Goal: Transaction & Acquisition: Purchase product/service

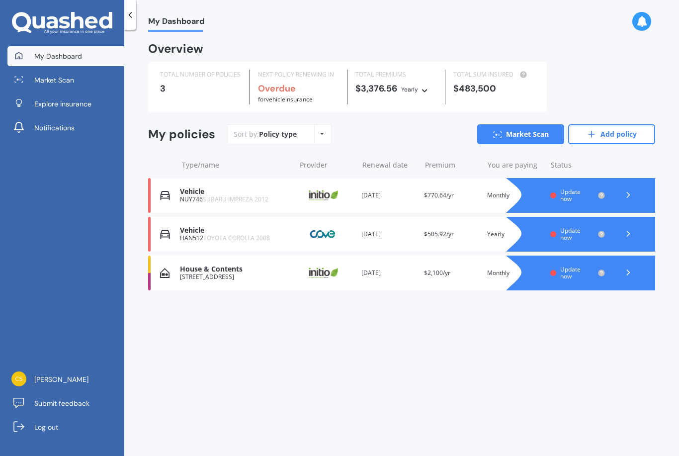
click at [521, 139] on link "Market Scan" at bounding box center [520, 134] width 87 height 20
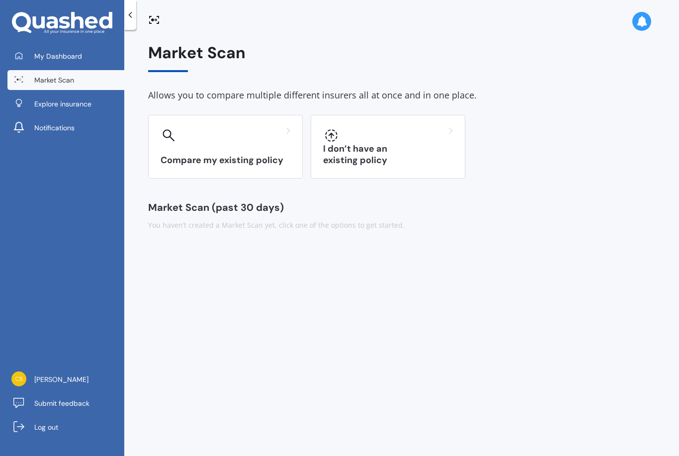
click at [395, 154] on h3 "I don’t have an existing policy" at bounding box center [388, 154] width 130 height 23
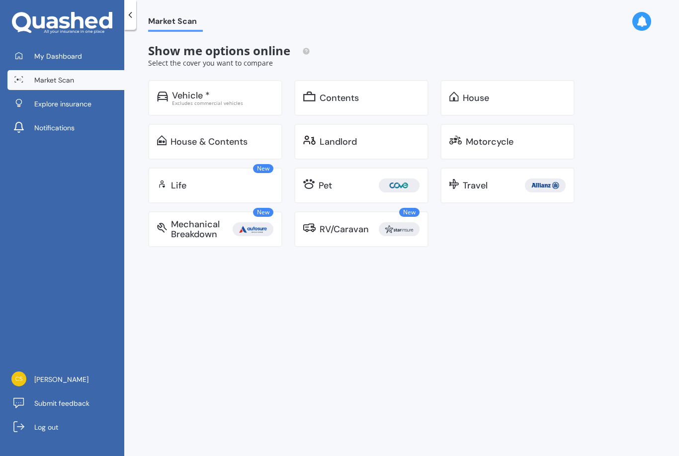
click at [232, 101] on div "Excludes commercial vehicles" at bounding box center [222, 102] width 101 height 5
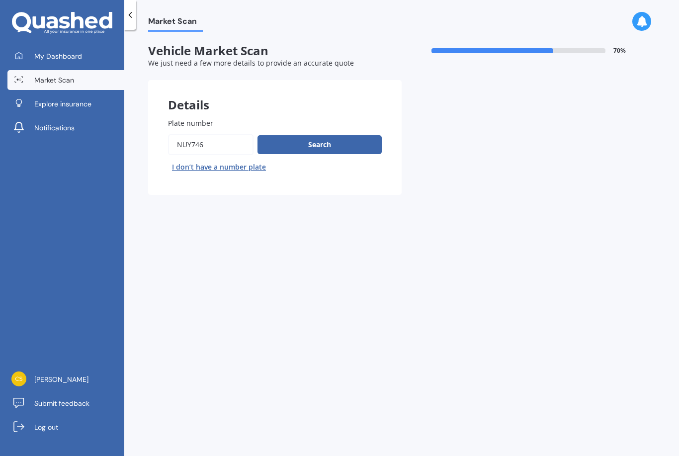
click at [220, 145] on input "Plate number" at bounding box center [210, 144] width 85 height 21
type input "N"
type input "RDL661"
click at [322, 144] on button "Search" at bounding box center [319, 144] width 124 height 19
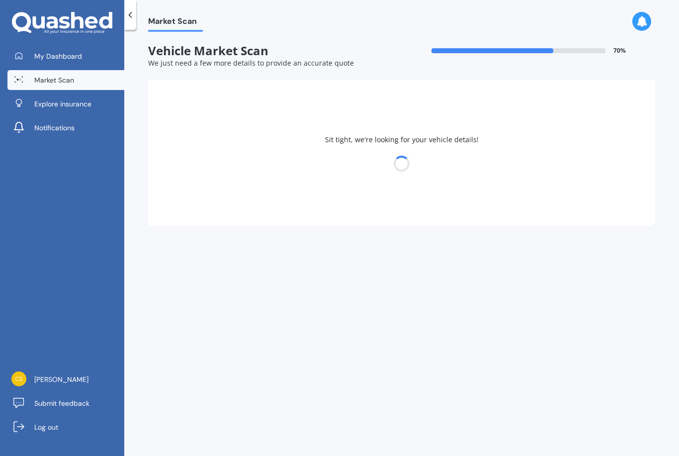
select select "NISSAN"
select select "QASHQAI"
select select "22"
select select "12"
select select "1991"
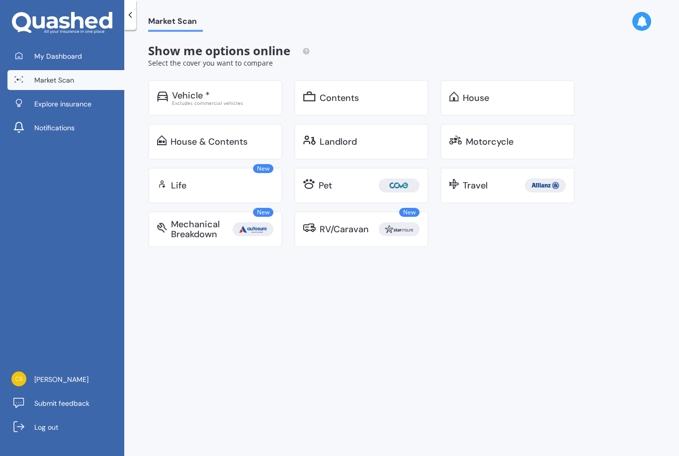
click at [195, 105] on div "Excludes commercial vehicles" at bounding box center [222, 102] width 101 height 5
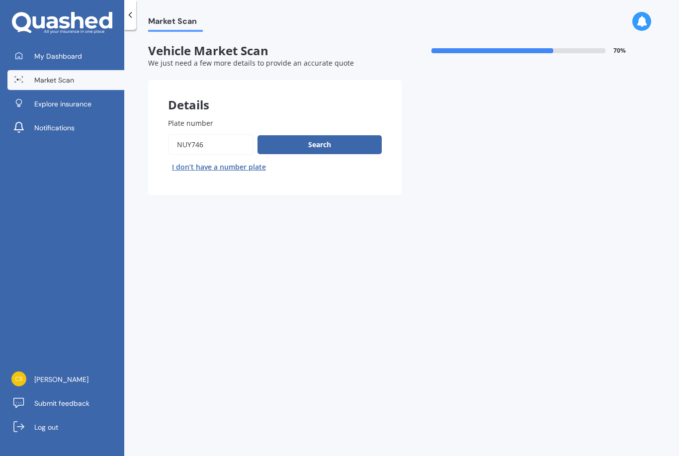
click at [207, 140] on input "Plate number" at bounding box center [210, 144] width 85 height 21
type input "RLD661"
click at [335, 151] on button "Search" at bounding box center [319, 144] width 124 height 19
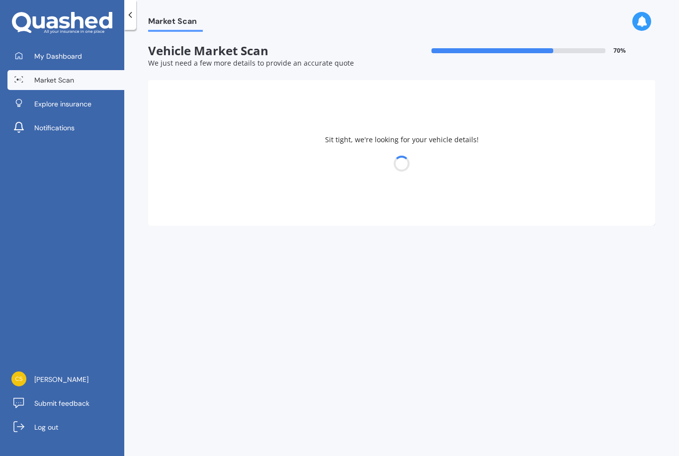
select select "SUBARU"
select select "IMPREZA"
select select "22"
select select "12"
select select "1991"
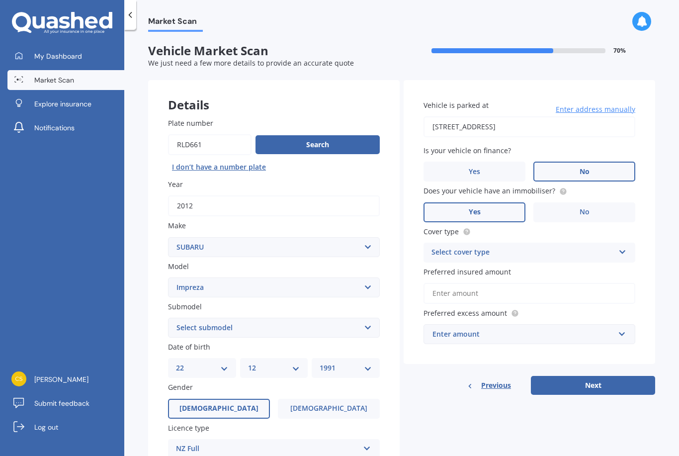
click at [360, 284] on select "Select model BRZ Crosstrek Dex Exiga Forester Impreza Justy Legacy Leone levorg…" at bounding box center [274, 287] width 212 height 20
select select "XV"
click at [310, 328] on select "Select submodel 2.0i 2.0i Hybrid 4WD 2.0i-L 2.0i-S 2.0L 4WD 2.0L AWD Hatchback …" at bounding box center [274, 327] width 212 height 20
click at [321, 327] on select "Select submodel 2.0i 2.0i Hybrid 4WD 2.0i-L 2.0i-S 2.0L 4WD 2.0L AWD Hatchback …" at bounding box center [274, 327] width 212 height 20
select select "2.0I"
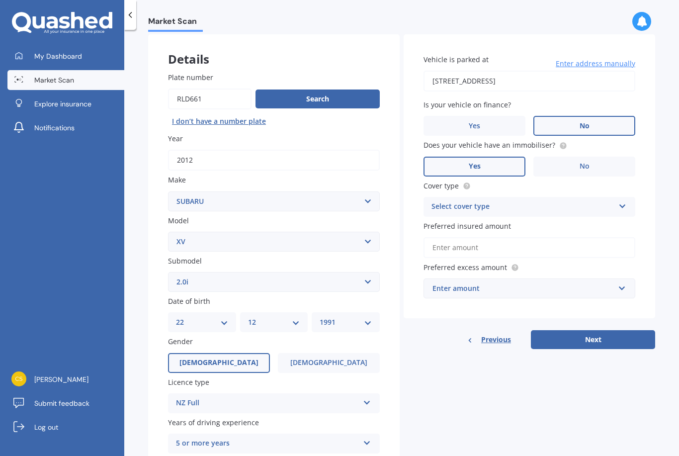
scroll to position [45, 0]
click at [588, 203] on div "Select cover type" at bounding box center [522, 207] width 183 height 12
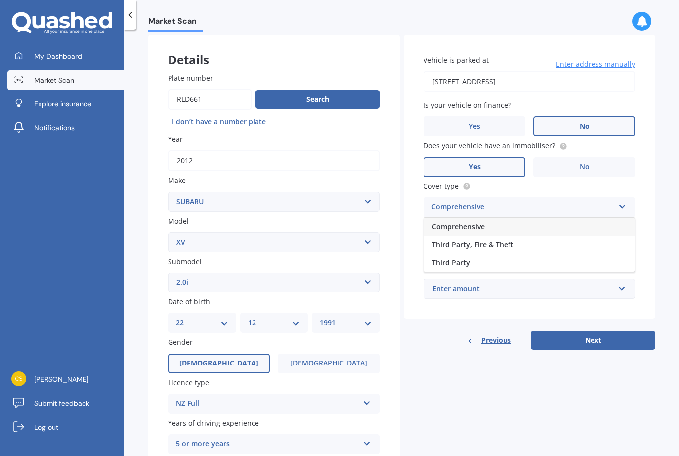
click at [546, 226] on div "Comprehensive" at bounding box center [529, 227] width 211 height 18
click at [577, 249] on input "Preferred insured amount" at bounding box center [529, 247] width 212 height 21
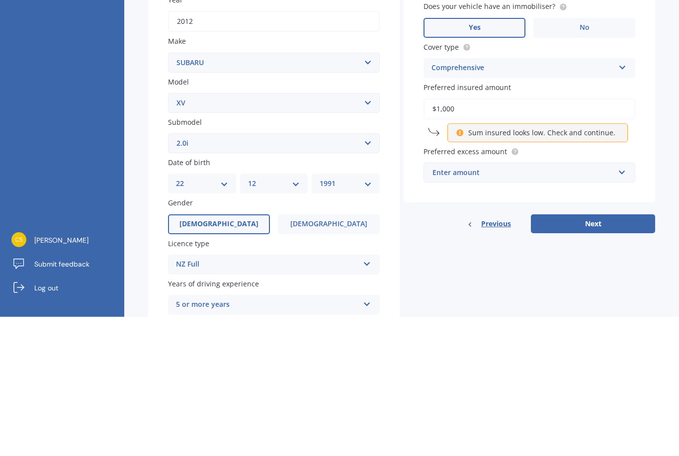
type input "$10,000"
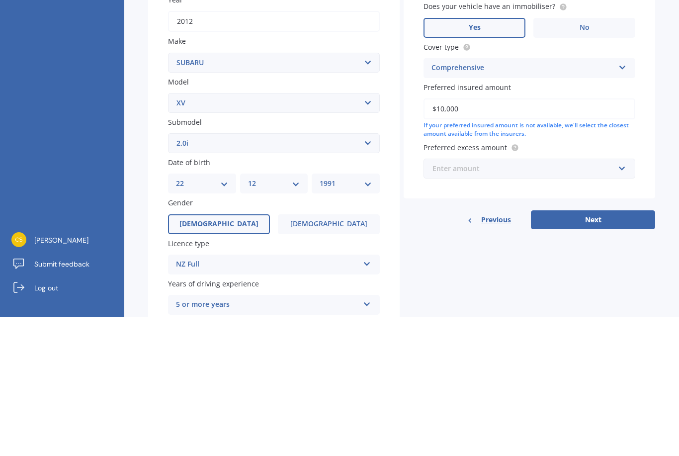
click at [569, 298] on input "text" at bounding box center [525, 307] width 203 height 19
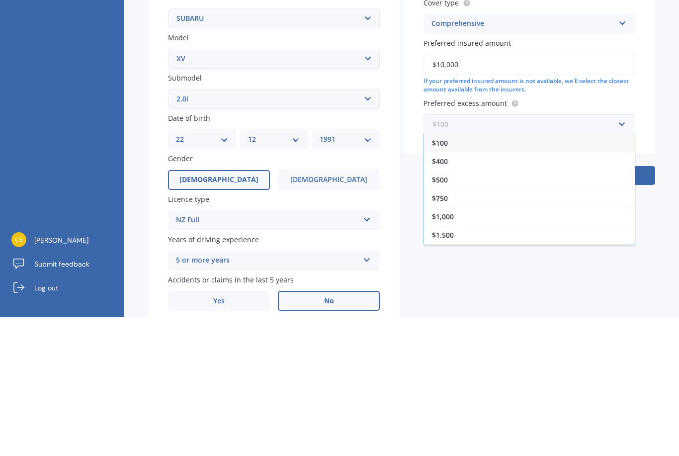
scroll to position [89, 0]
click at [530, 328] on div "$750" at bounding box center [529, 337] width 211 height 18
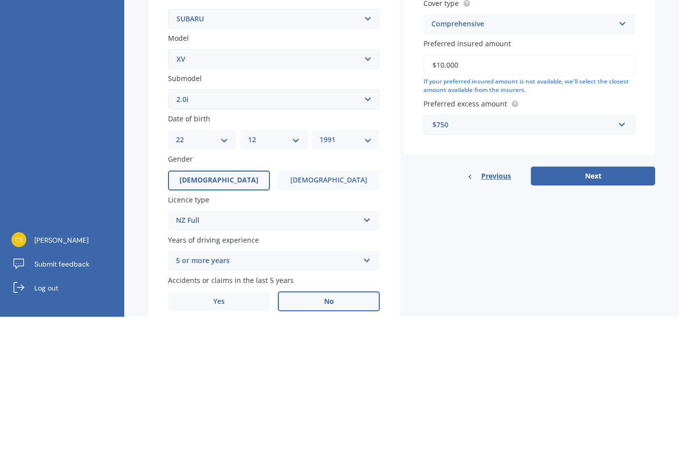
scroll to position [32, 0]
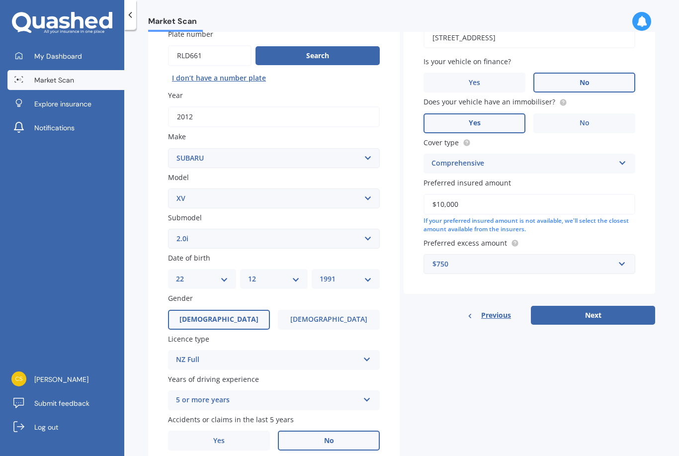
click at [593, 306] on button "Next" at bounding box center [593, 315] width 124 height 19
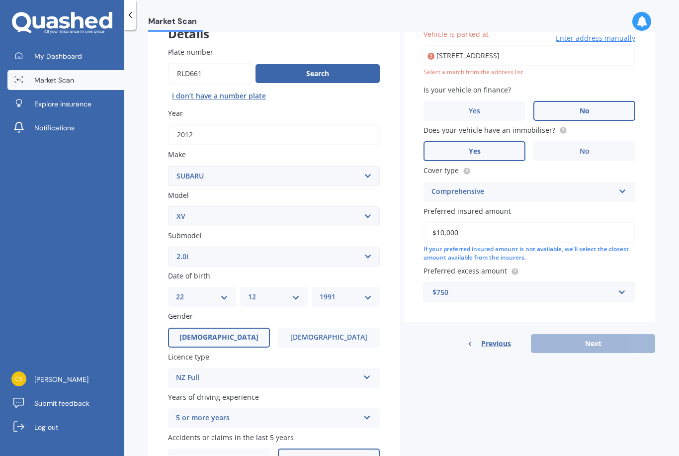
scroll to position [67, 0]
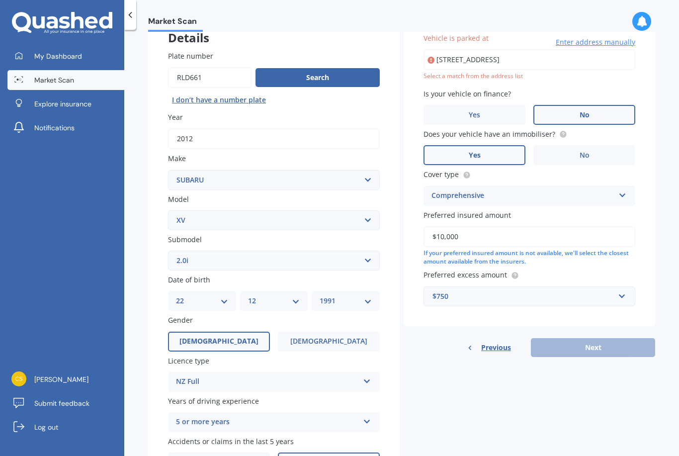
type input "[STREET_ADDRESS]"
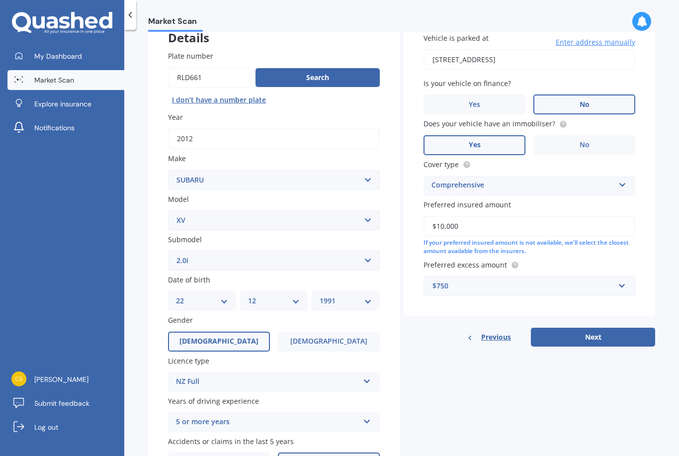
click at [596, 327] on button "Next" at bounding box center [593, 336] width 124 height 19
select select "22"
select select "12"
select select "1991"
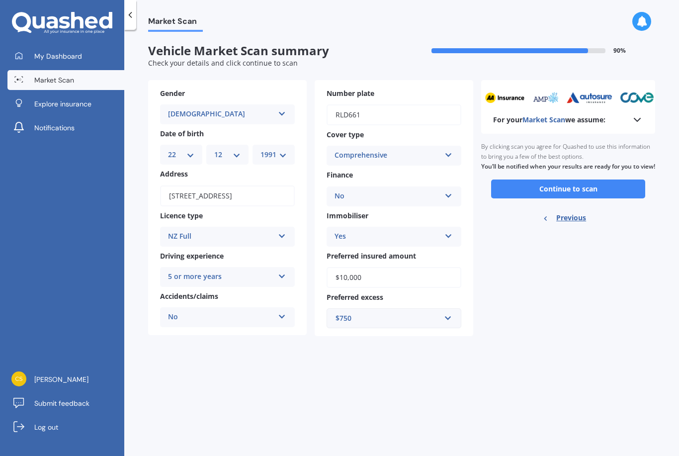
scroll to position [0, 0]
click at [601, 179] on button "Continue to scan" at bounding box center [568, 188] width 154 height 19
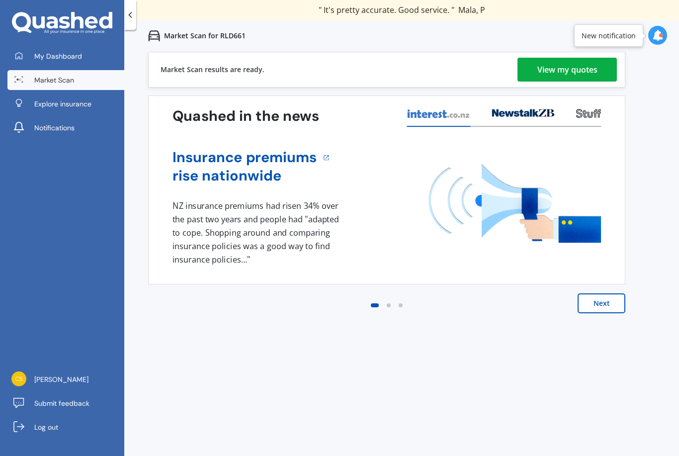
click at [588, 73] on div "View my quotes" at bounding box center [567, 70] width 60 height 24
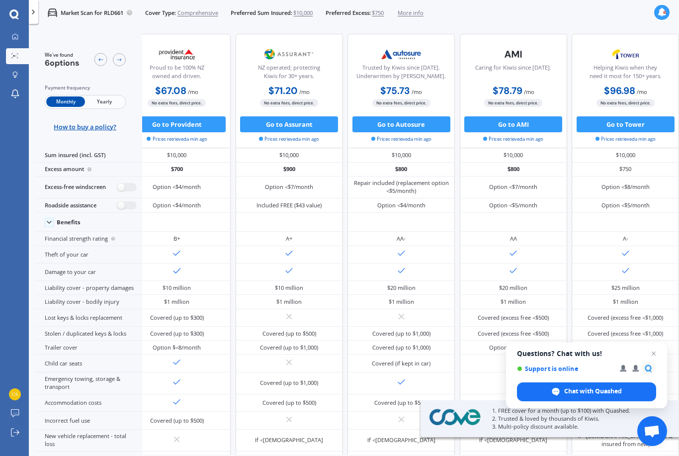
scroll to position [0, 164]
